Goal: Find specific page/section: Find specific page/section

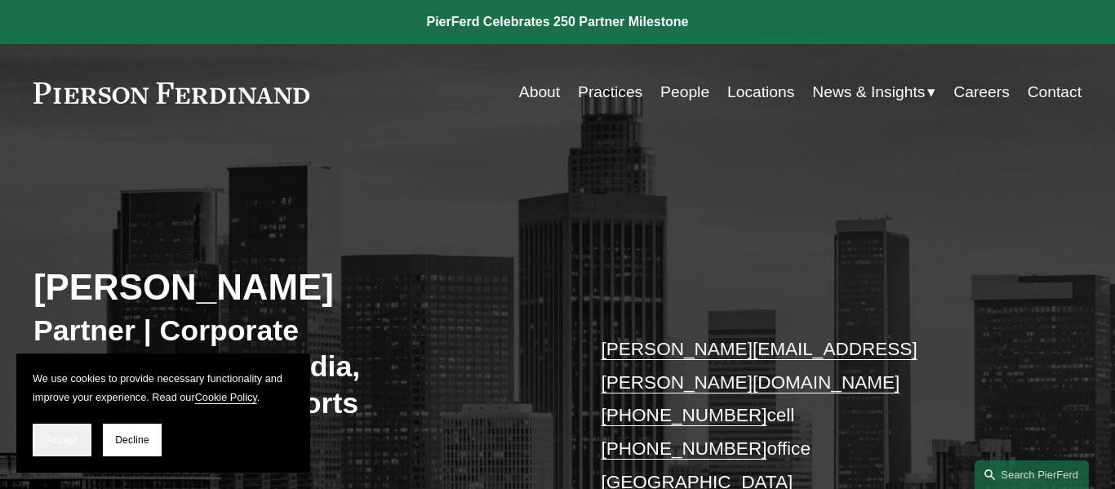
click at [71, 442] on span "Accept" at bounding box center [62, 439] width 31 height 11
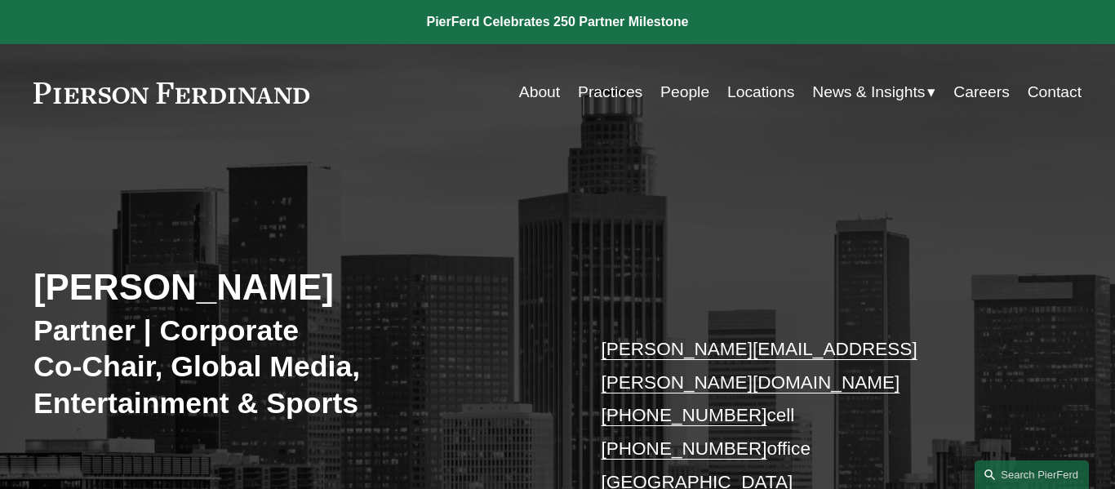
click at [764, 96] on link "Locations" at bounding box center [760, 93] width 67 height 32
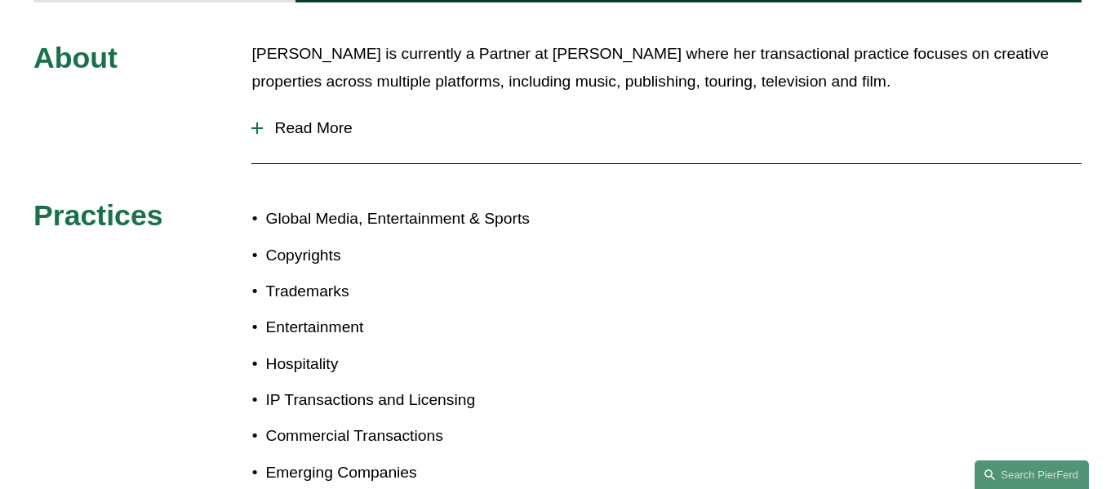
scroll to position [825, 0]
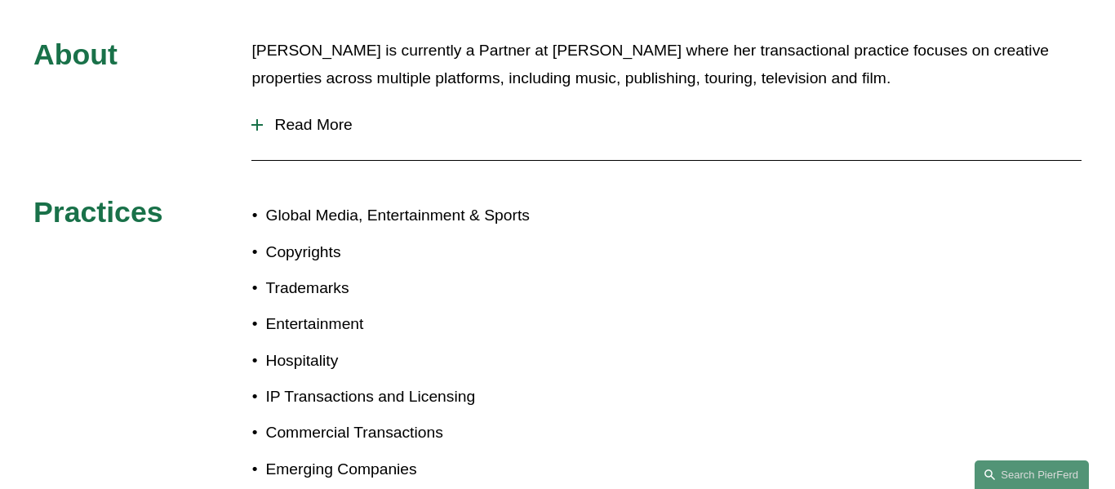
click at [331, 116] on span "Read More" at bounding box center [672, 125] width 819 height 18
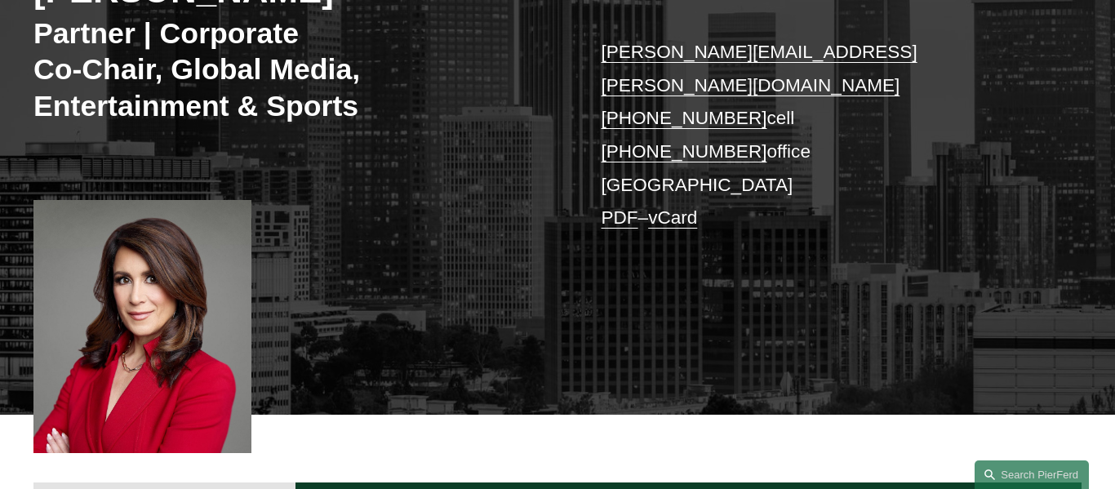
scroll to position [293, 0]
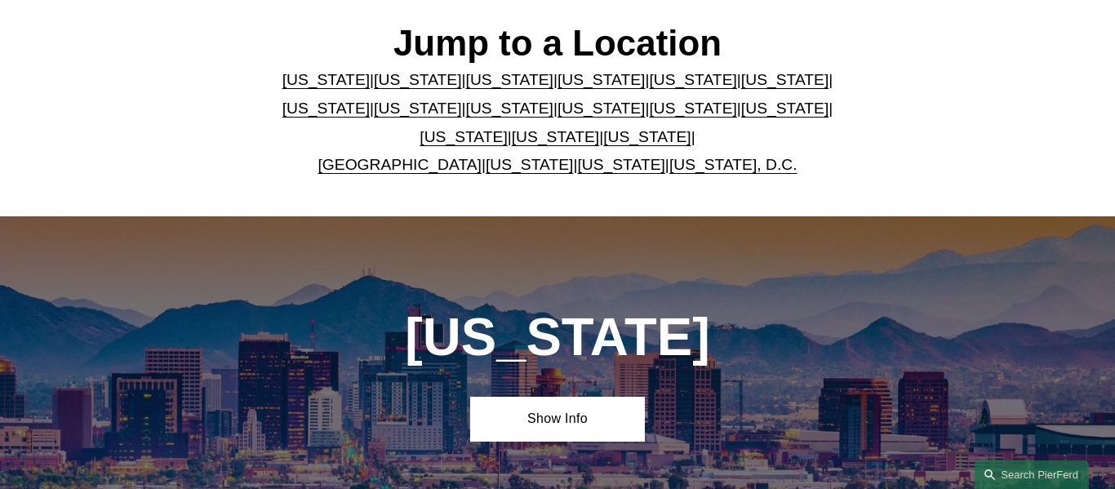
scroll to position [460, 0]
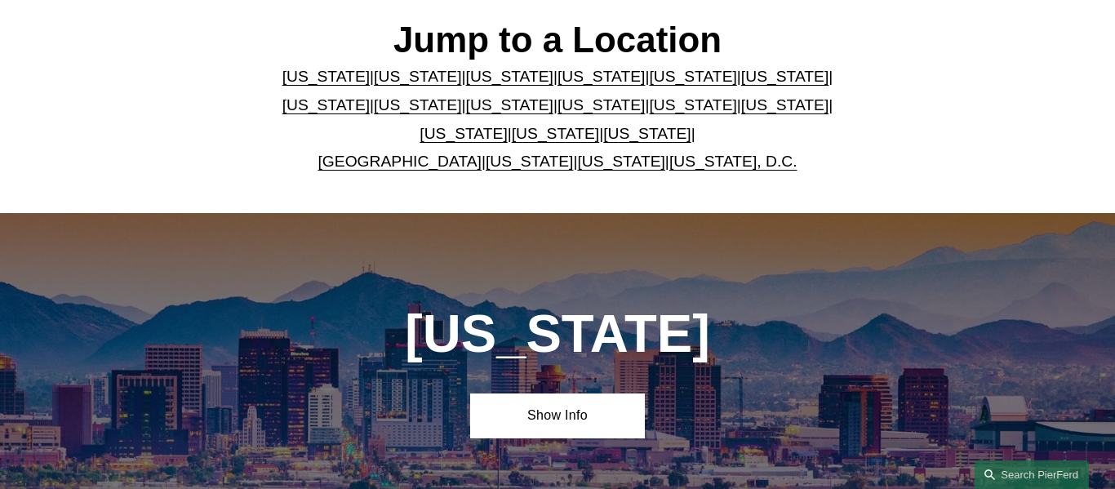
click at [507, 125] on link "[US_STATE]" at bounding box center [463, 133] width 87 height 17
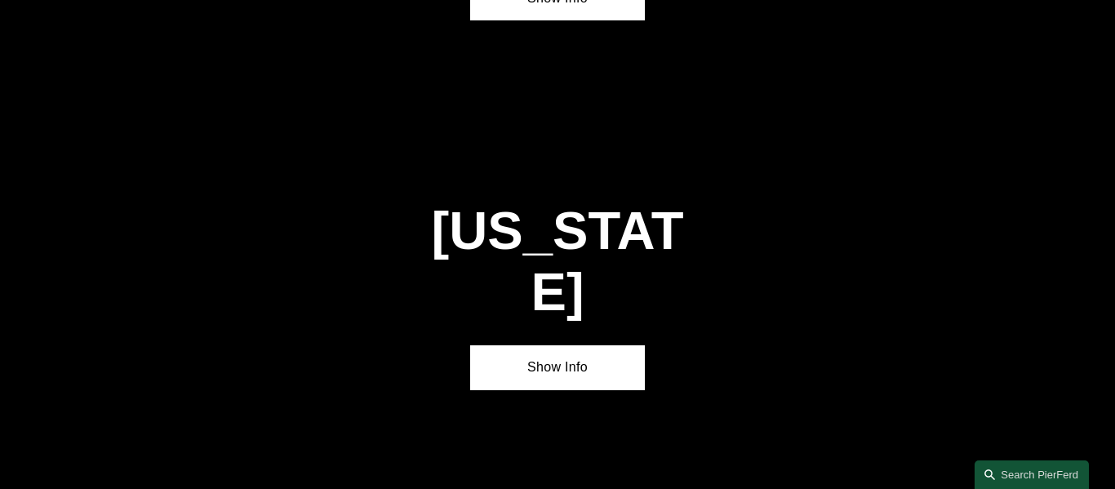
scroll to position [4457, 0]
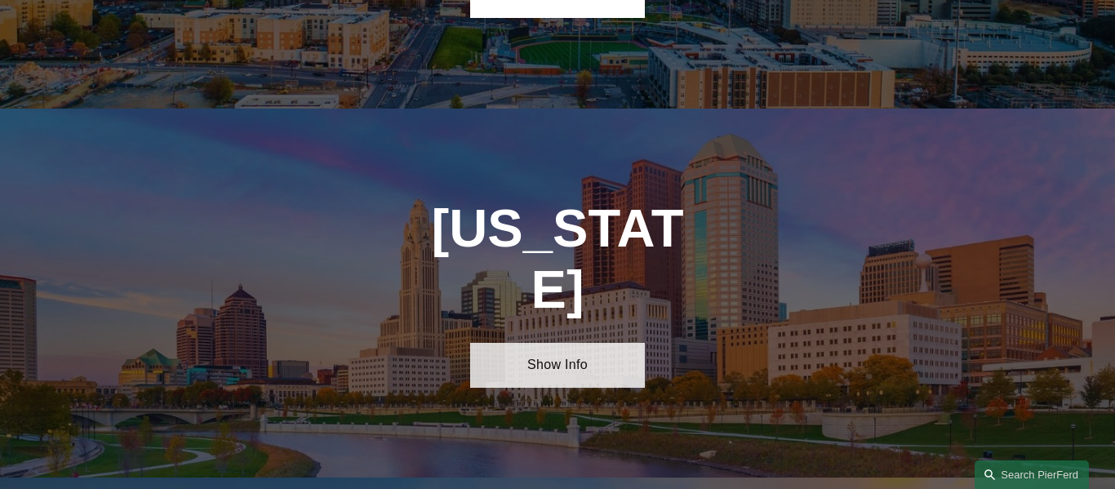
click at [547, 343] on link "Show Info" at bounding box center [557, 365] width 175 height 45
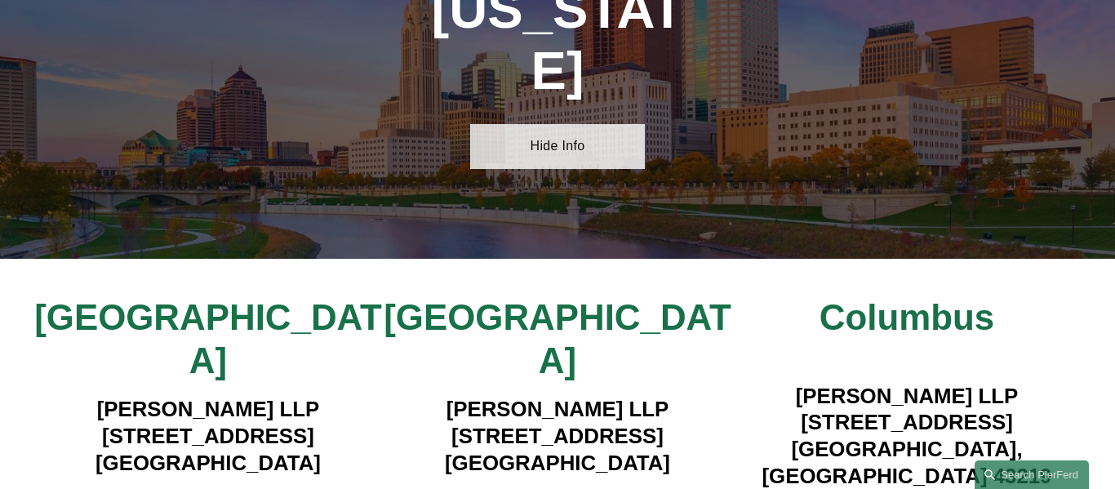
scroll to position [4677, 0]
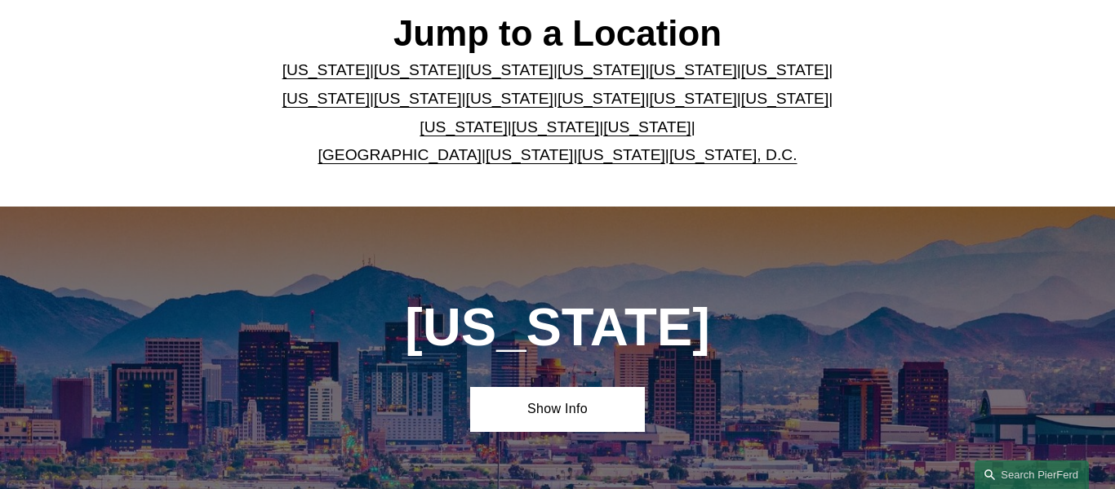
scroll to position [460, 0]
